Goal: Information Seeking & Learning: Learn about a topic

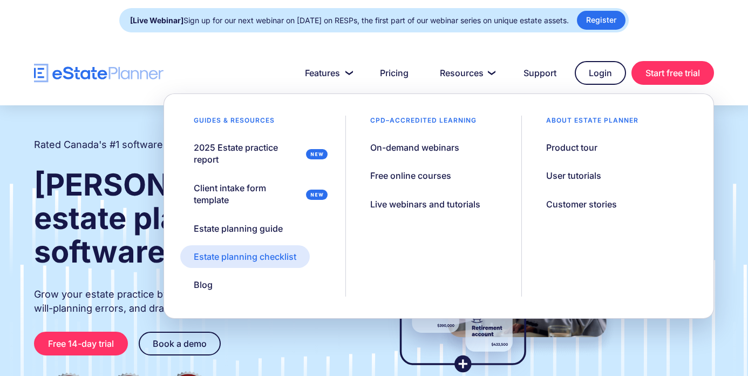
click at [235, 257] on div "Estate planning checklist" at bounding box center [245, 257] width 103 height 12
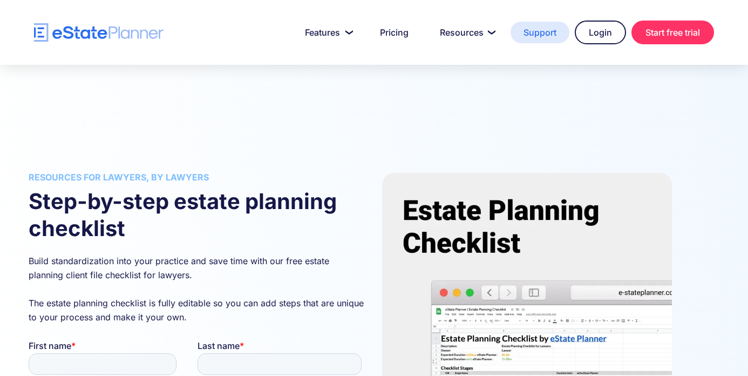
click at [526, 31] on link "Support" at bounding box center [540, 33] width 59 height 22
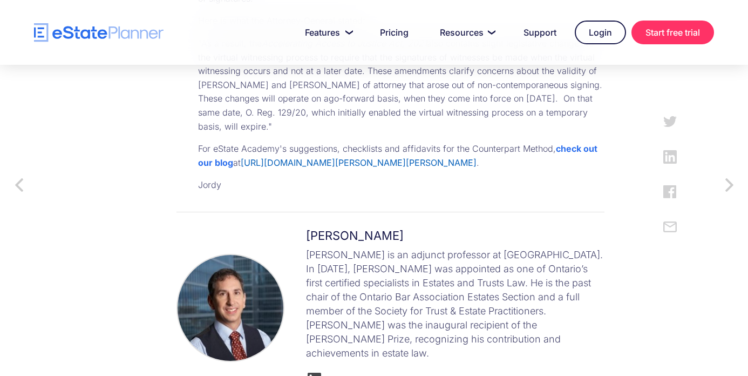
click at [323, 157] on link "https://www.e-stateplanner.com/post/counterpart-execution-of-wills-and-powers-o…" at bounding box center [359, 162] width 236 height 11
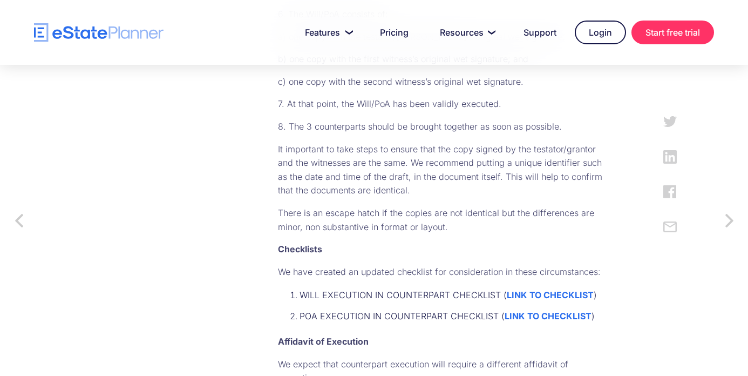
scroll to position [906, 0]
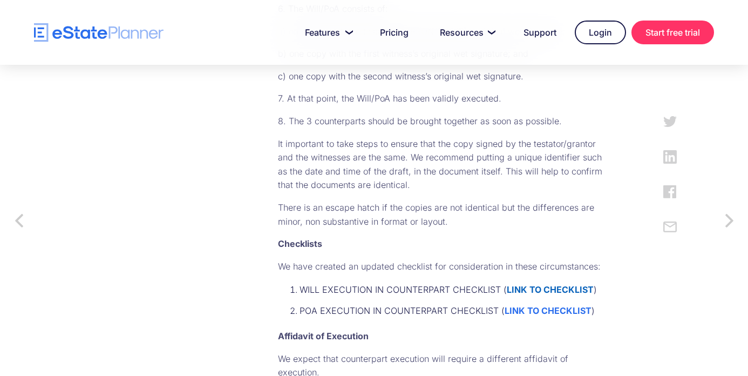
click at [507, 284] on strong "LINK TO CHECKLIST" at bounding box center [550, 289] width 87 height 11
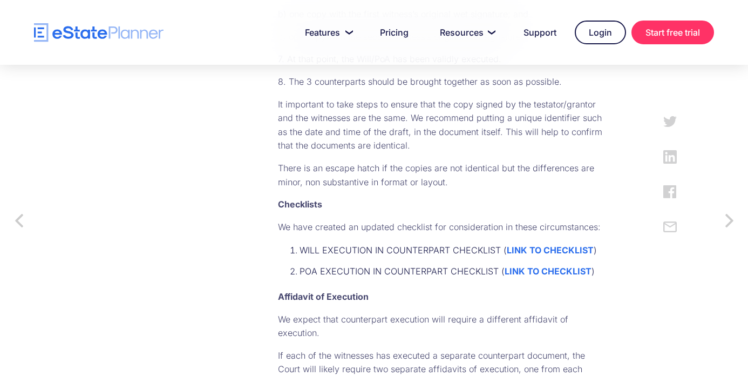
scroll to position [949, 0]
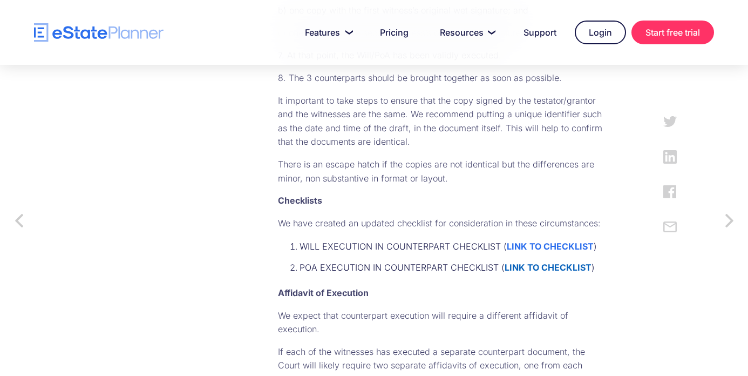
click at [505, 262] on strong "LINK TO CHECKLIST" at bounding box center [548, 267] width 87 height 11
